Goal: Navigation & Orientation: Find specific page/section

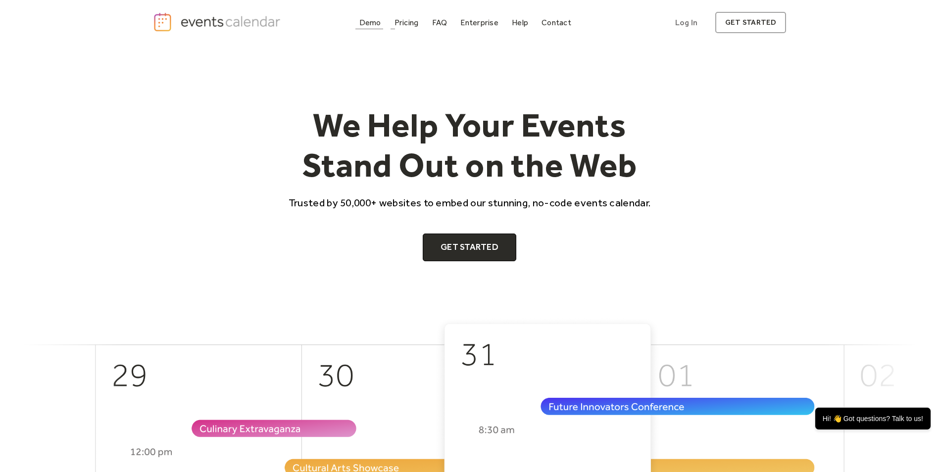
click at [366, 25] on div "Demo" at bounding box center [370, 22] width 22 height 5
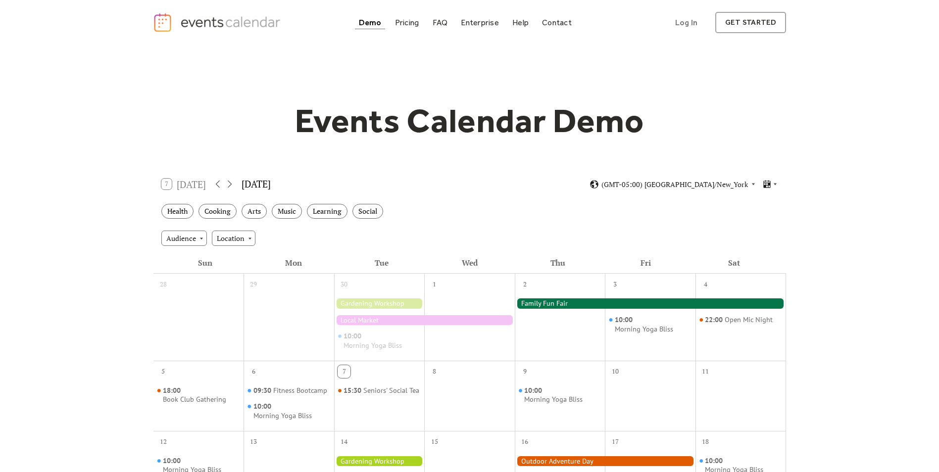
scroll to position [50, 0]
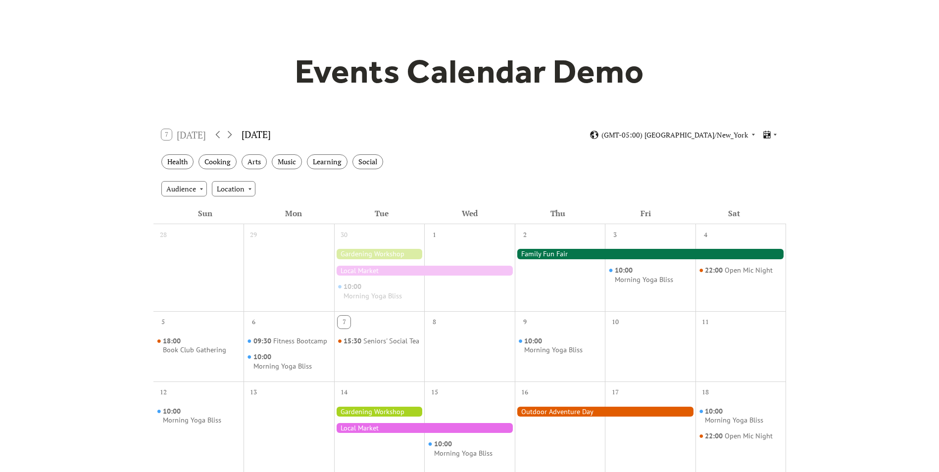
click at [201, 187] on div "Audience" at bounding box center [184, 188] width 46 height 15
drag, startPoint x: 201, startPoint y: 187, endPoint x: 137, endPoint y: 173, distance: 66.4
click at [137, 173] on div "Events Calendar Demo Loading the Events Calendar..." at bounding box center [469, 391] width 939 height 791
click at [201, 187] on div "Audience" at bounding box center [184, 188] width 46 height 15
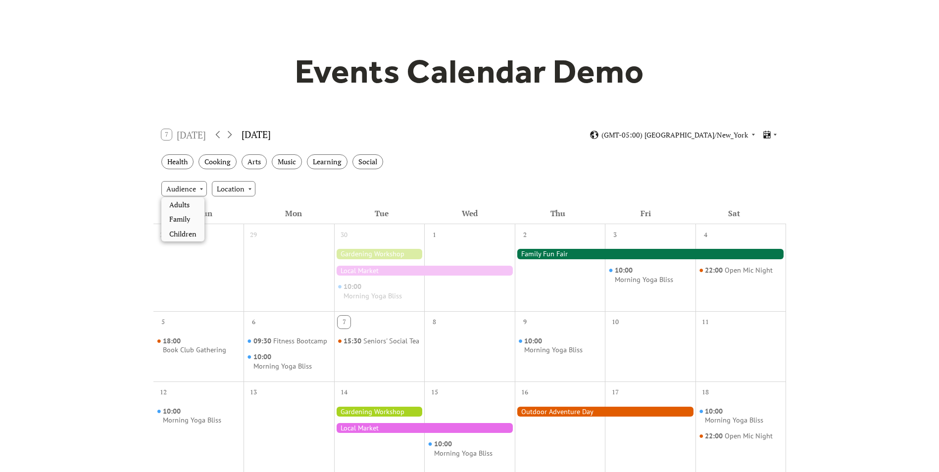
click at [230, 180] on div "Audience Location" at bounding box center [469, 188] width 633 height 27
click at [230, 189] on div "Location" at bounding box center [234, 188] width 44 height 15
click at [257, 193] on div "Audience Location" at bounding box center [469, 188] width 633 height 27
click at [250, 192] on div "Location" at bounding box center [234, 188] width 44 height 15
click at [319, 186] on div "Audience Location" at bounding box center [469, 188] width 633 height 27
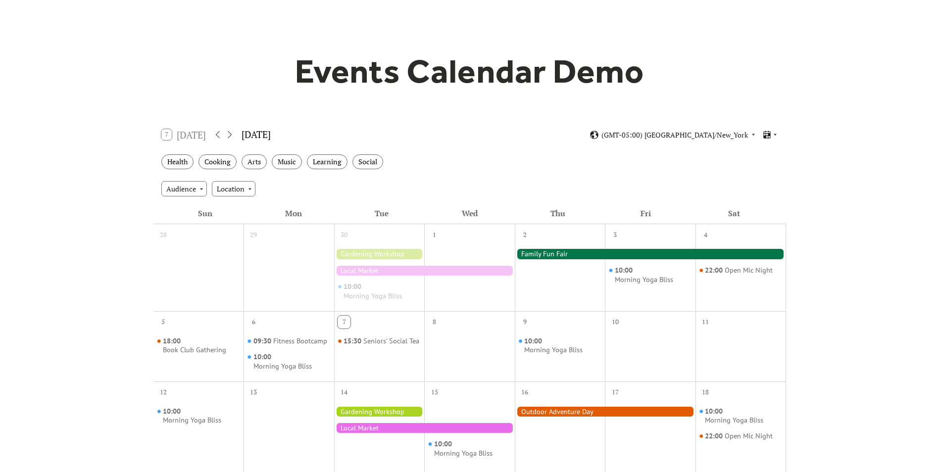
click at [80, 168] on div "Events Calendar Demo Loading the Events Calendar..." at bounding box center [469, 391] width 939 height 791
click at [178, 185] on div "Audience" at bounding box center [184, 188] width 46 height 15
click at [317, 194] on div "Audience Location" at bounding box center [469, 188] width 633 height 27
click at [198, 190] on div "Audience" at bounding box center [184, 188] width 46 height 15
drag, startPoint x: 198, startPoint y: 190, endPoint x: 247, endPoint y: 176, distance: 50.6
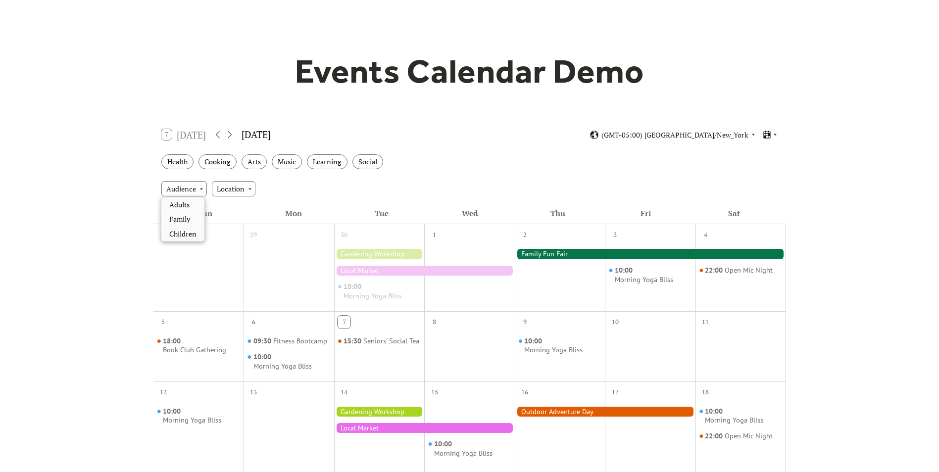
click at [198, 189] on div "Audience" at bounding box center [184, 188] width 46 height 15
click at [243, 183] on div "Location" at bounding box center [234, 188] width 44 height 15
click at [194, 185] on div "Audience" at bounding box center [184, 188] width 46 height 15
click at [112, 224] on div "Events Calendar Demo Loading the Events Calendar..." at bounding box center [469, 391] width 939 height 791
